Goal: Use online tool/utility: Utilize a website feature to perform a specific function

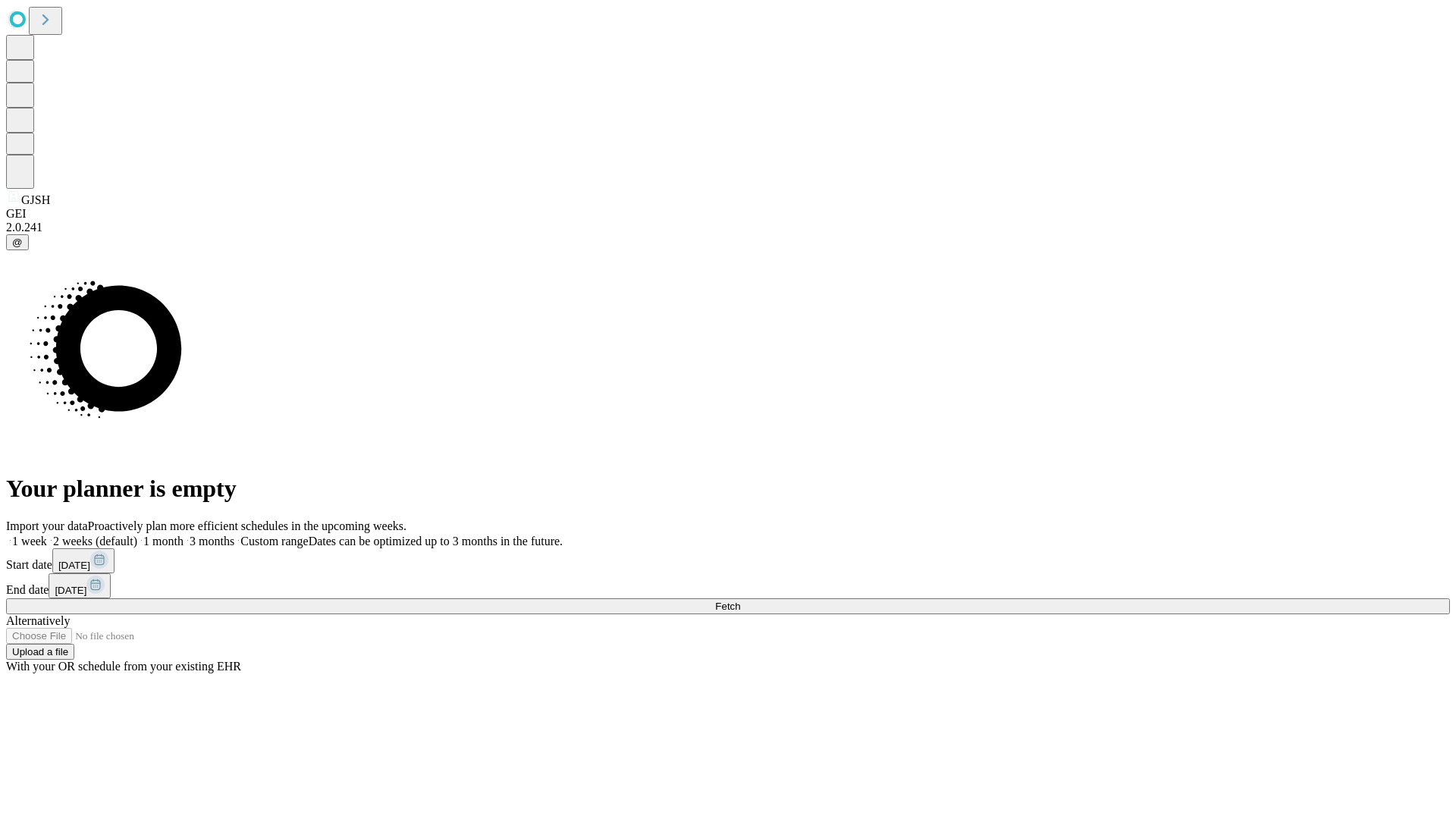
click at [739, 601] on span "Fetch" at bounding box center [727, 606] width 25 height 11
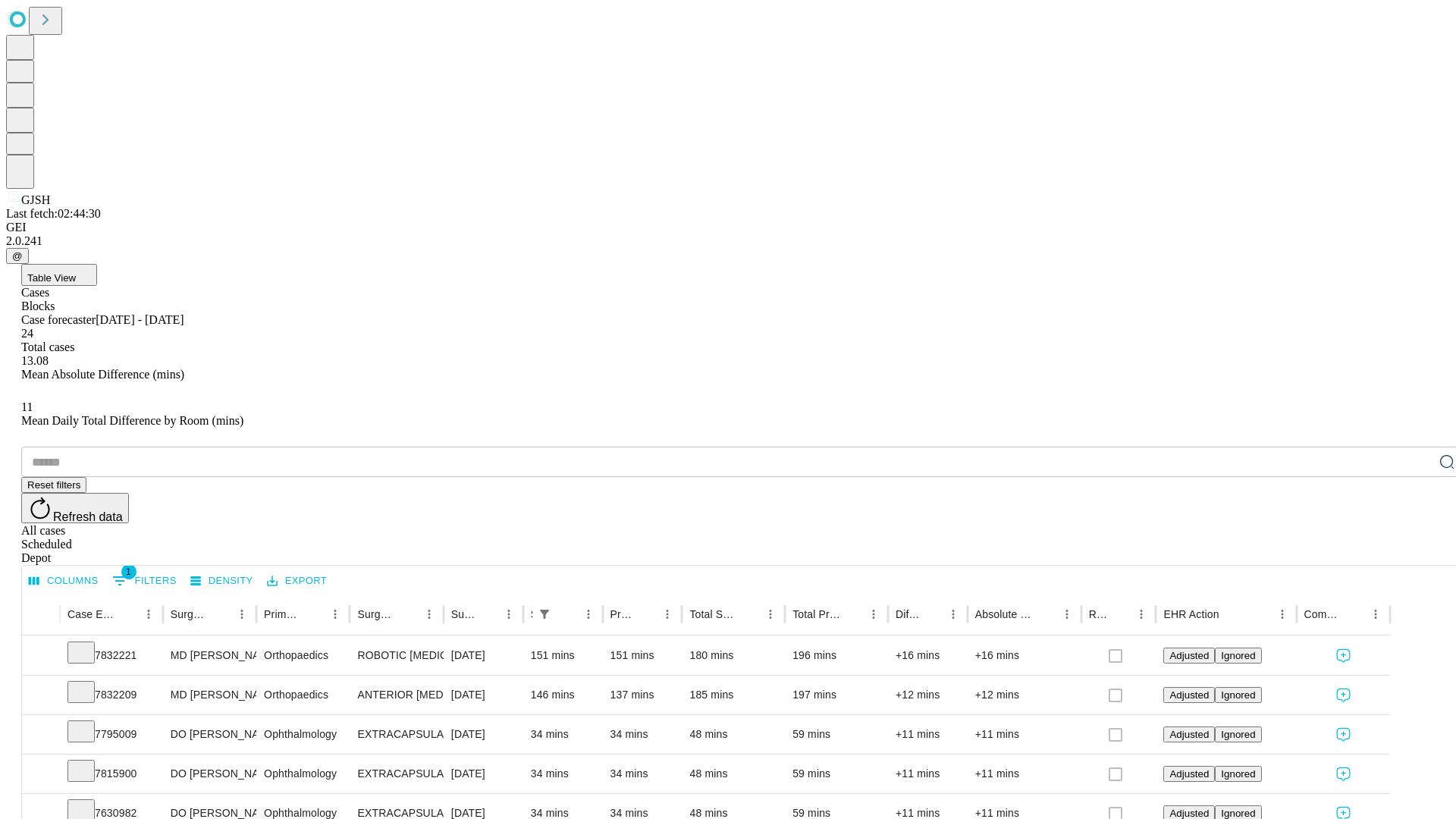
click at [76, 272] on span "Table View" at bounding box center [51, 277] width 49 height 11
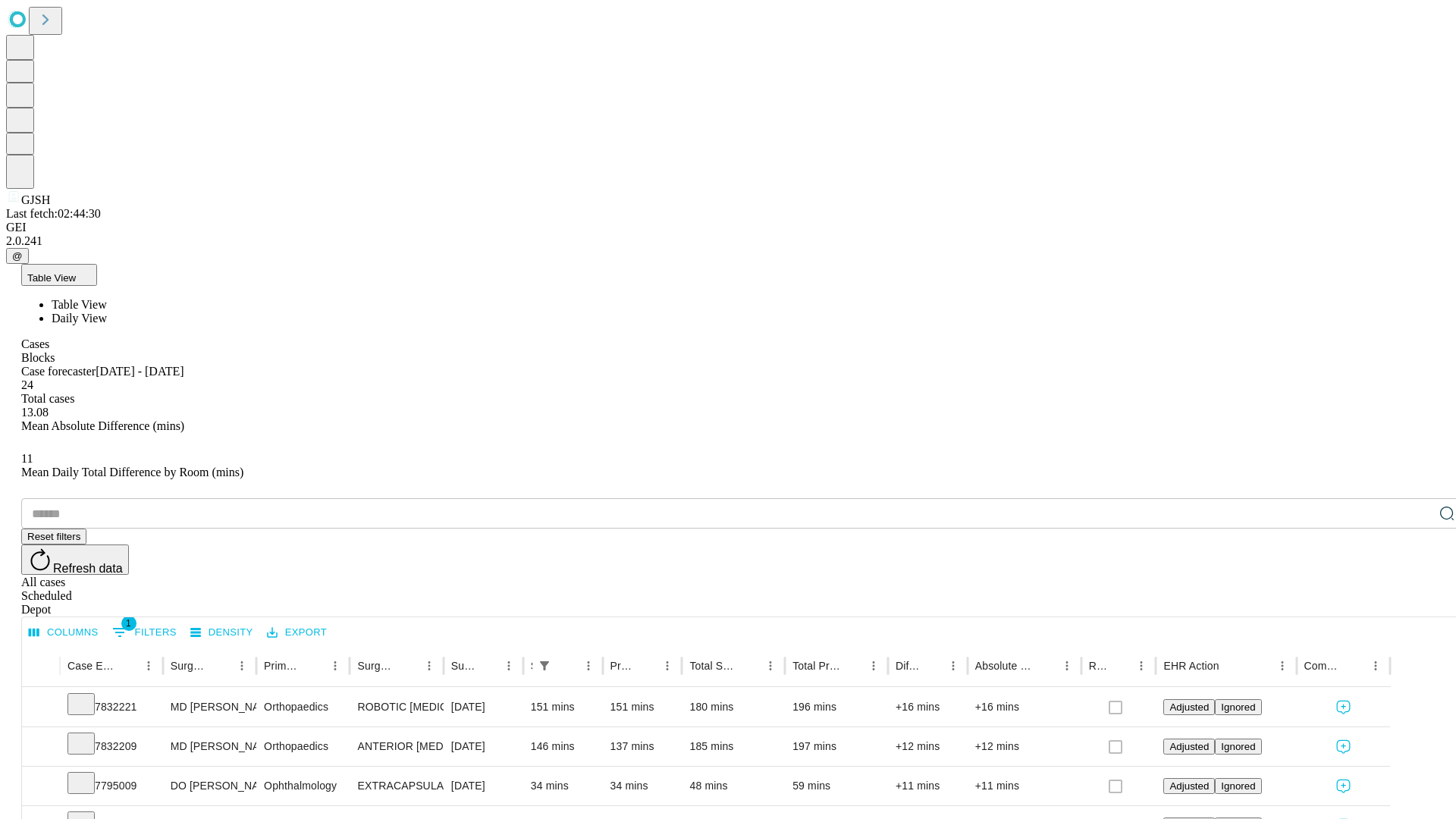
click at [107, 312] on span "Daily View" at bounding box center [79, 318] width 56 height 13
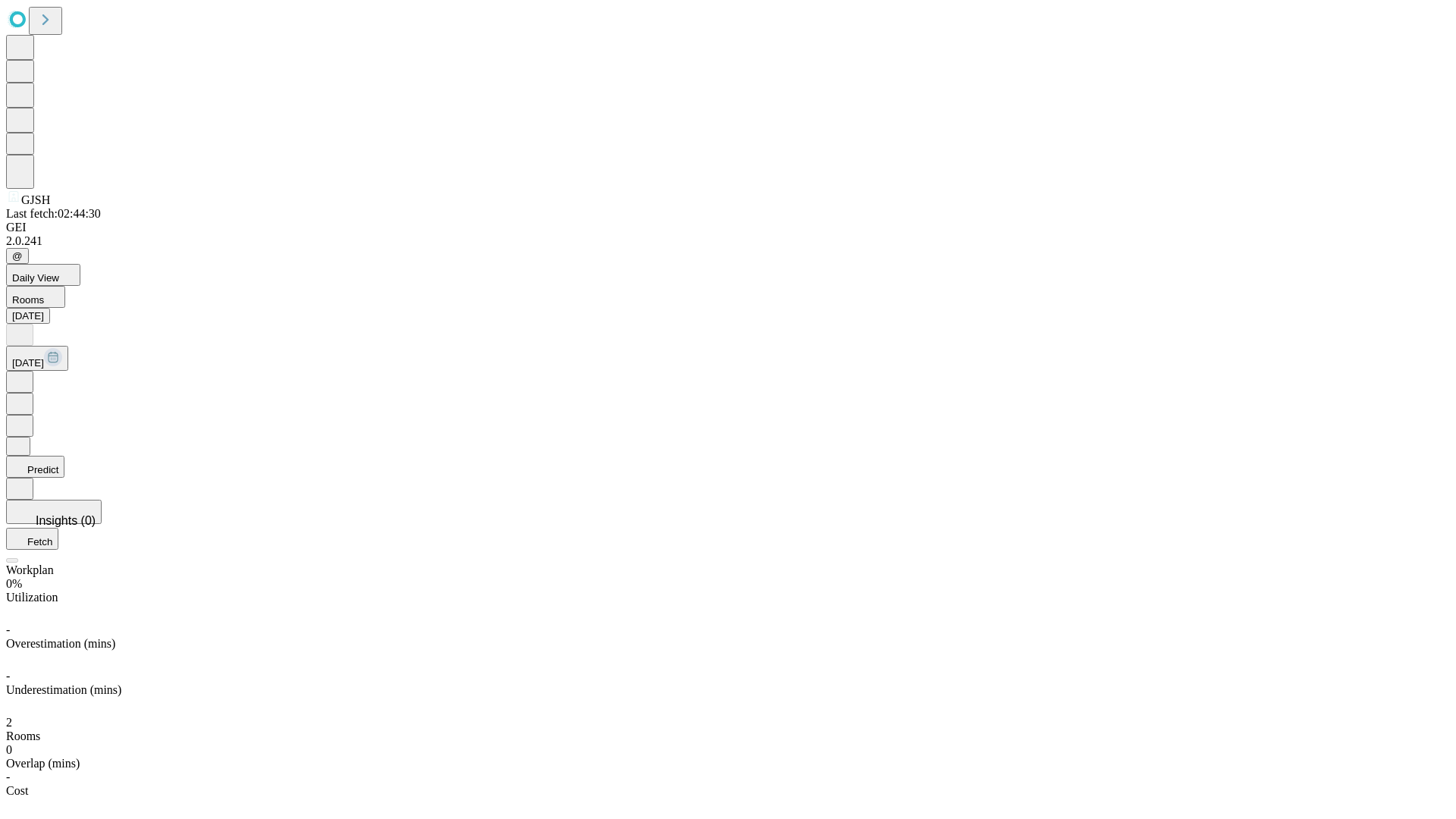
click at [64, 456] on button "Predict" at bounding box center [35, 466] width 58 height 22
